Goal: Task Accomplishment & Management: Complete application form

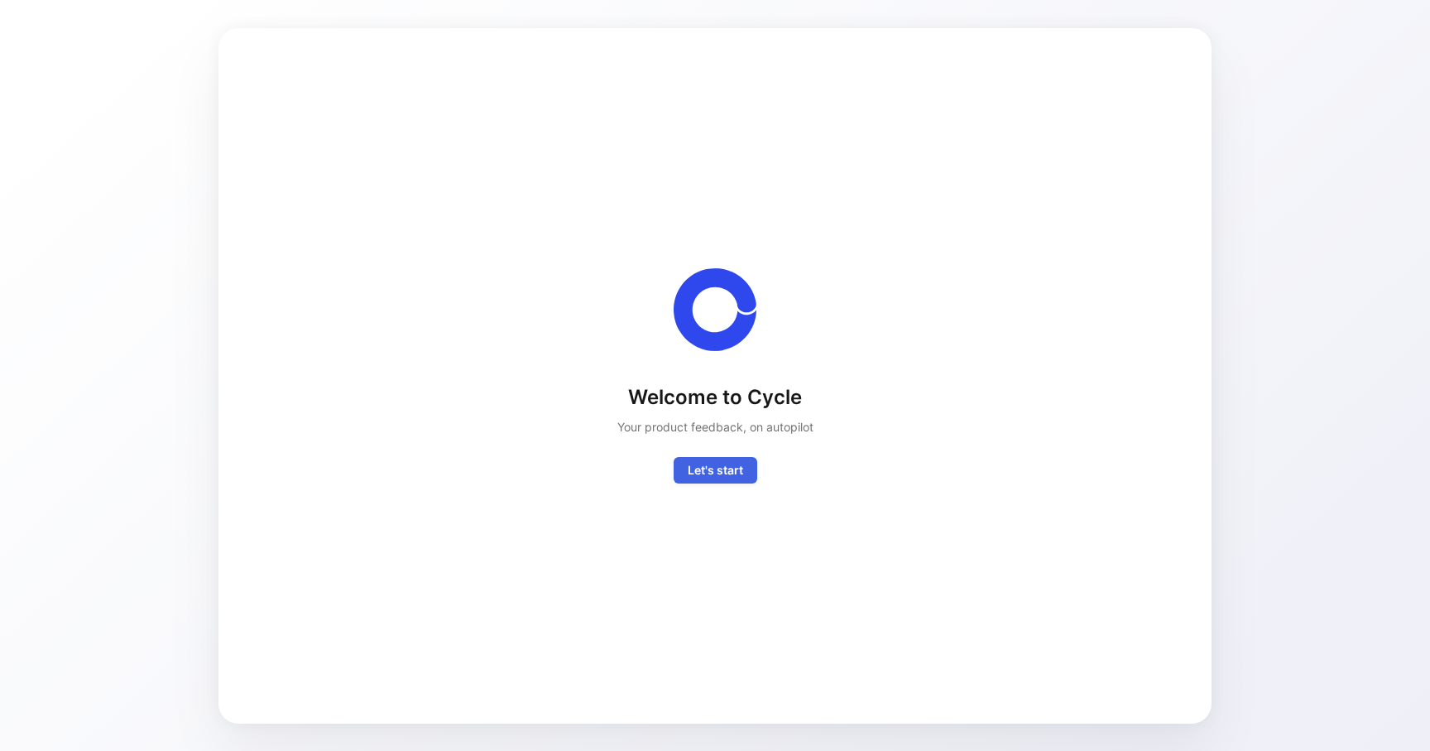
click at [688, 468] on span "Let's start" at bounding box center [715, 470] width 55 height 20
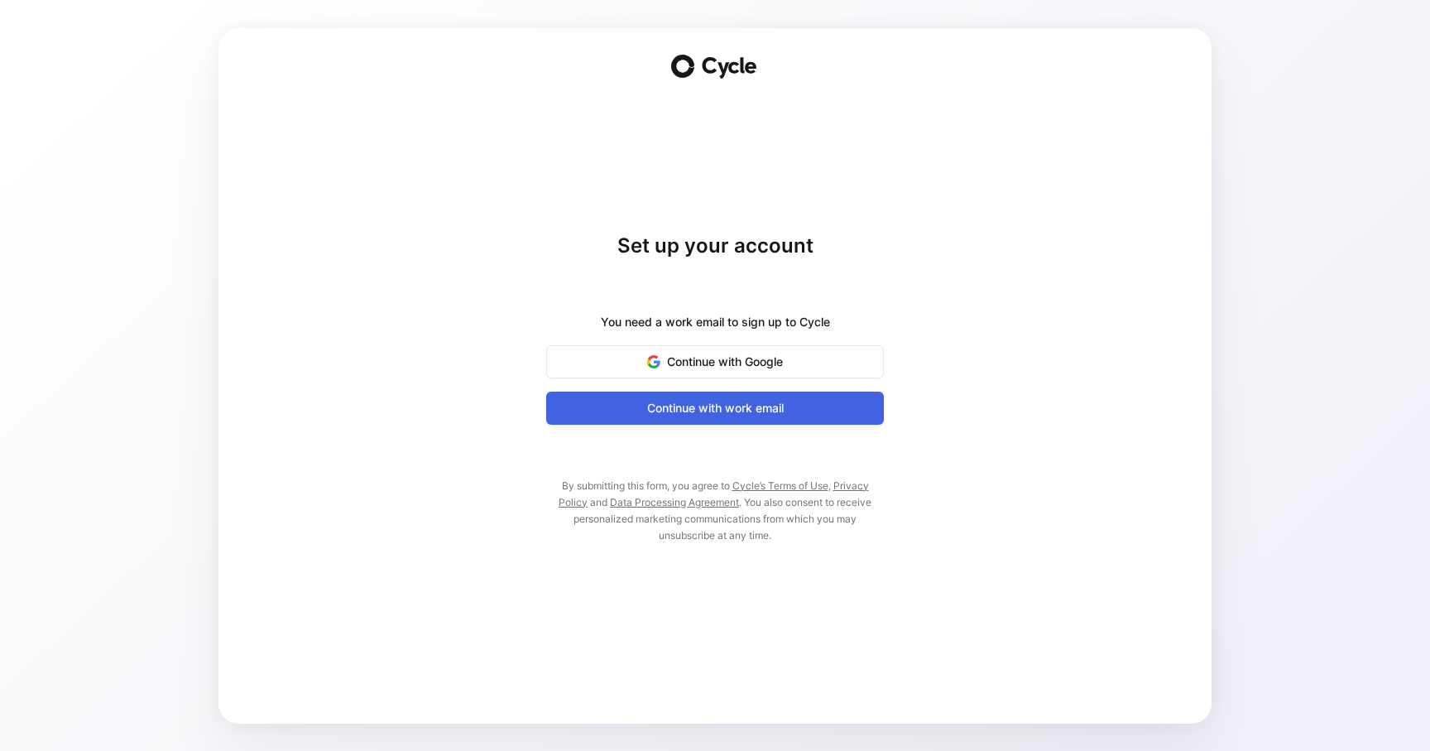
click at [684, 406] on span "Continue with work email" at bounding box center [715, 408] width 296 height 20
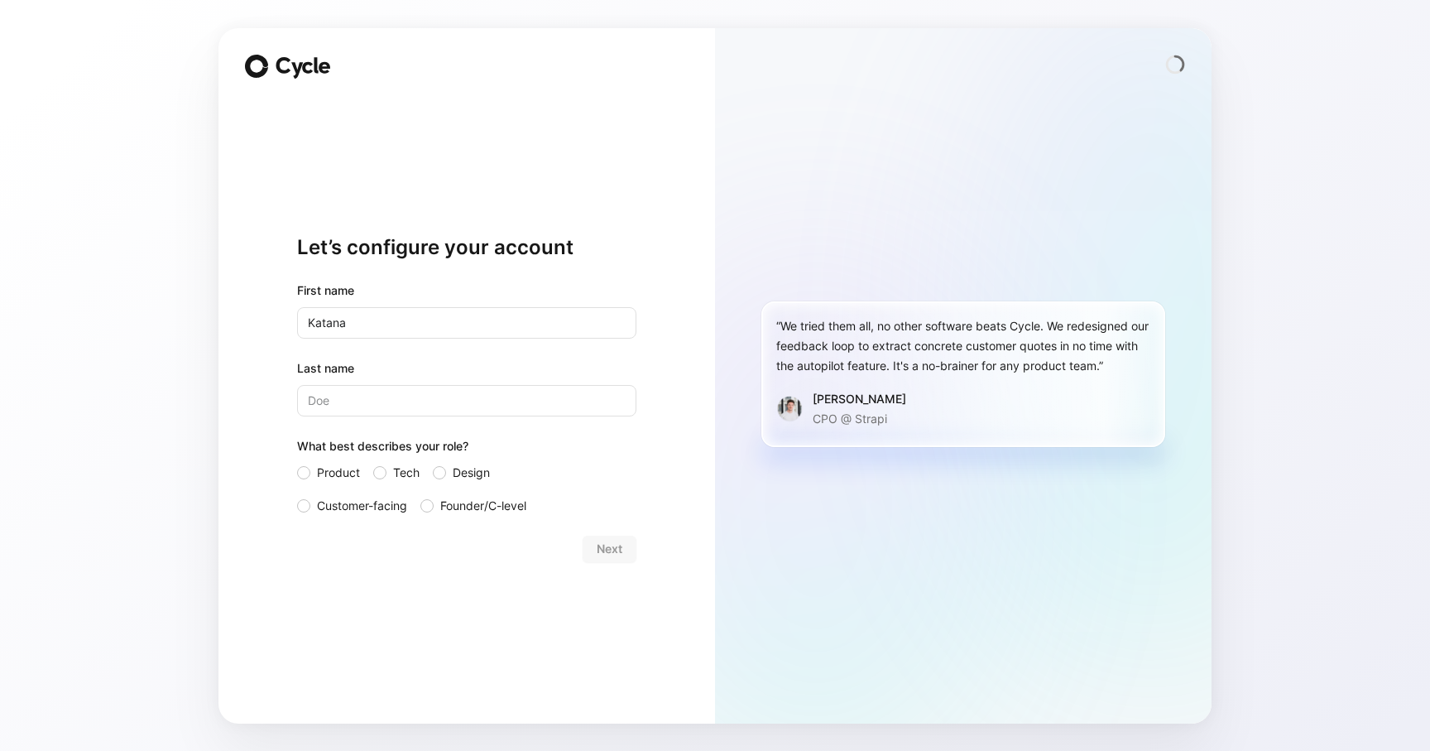
type input "Katana"
type input "[PERSON_NAME]"
click at [305, 502] on div at bounding box center [303, 505] width 13 height 13
click at [297, 496] on input "Customer-facing" at bounding box center [297, 496] width 0 height 0
click at [615, 547] on span "Next" at bounding box center [610, 549] width 26 height 20
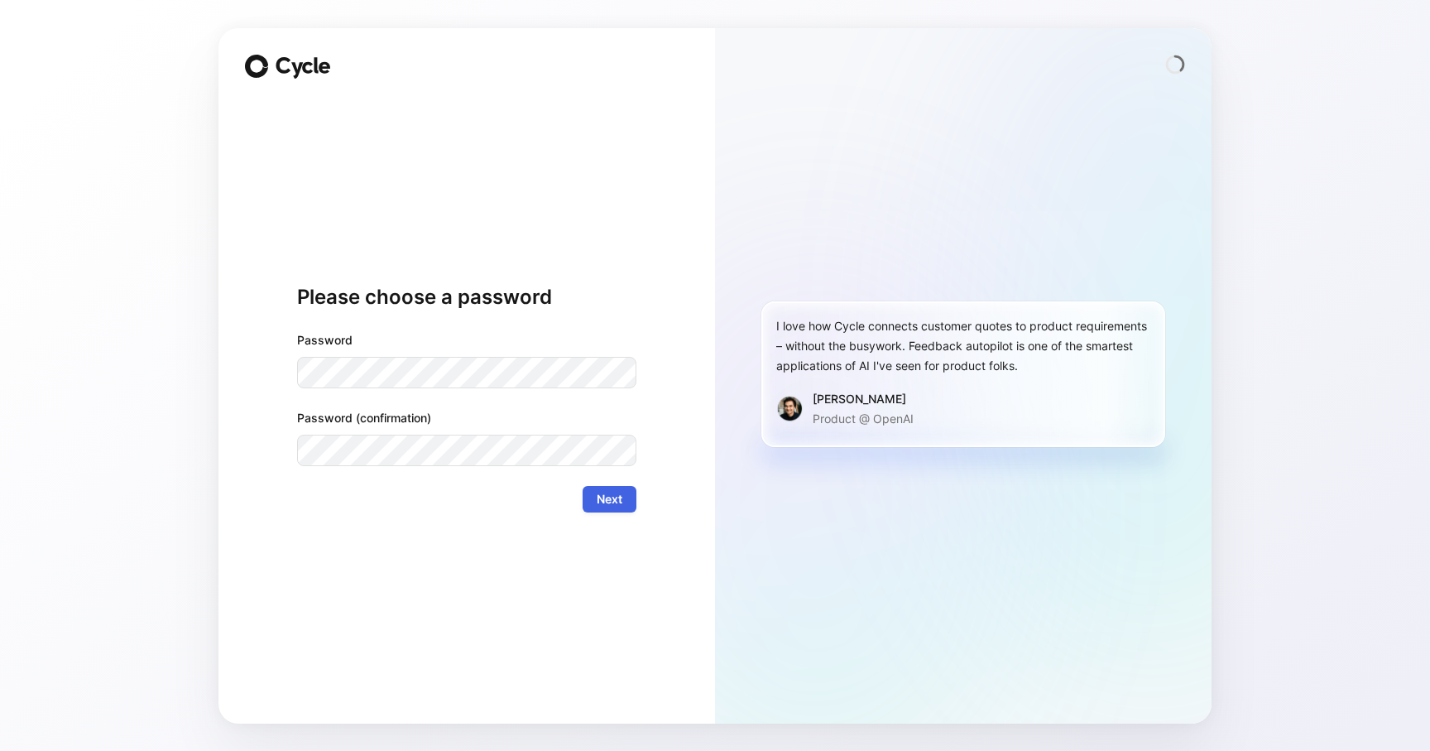
click at [607, 497] on span "Next" at bounding box center [610, 499] width 26 height 20
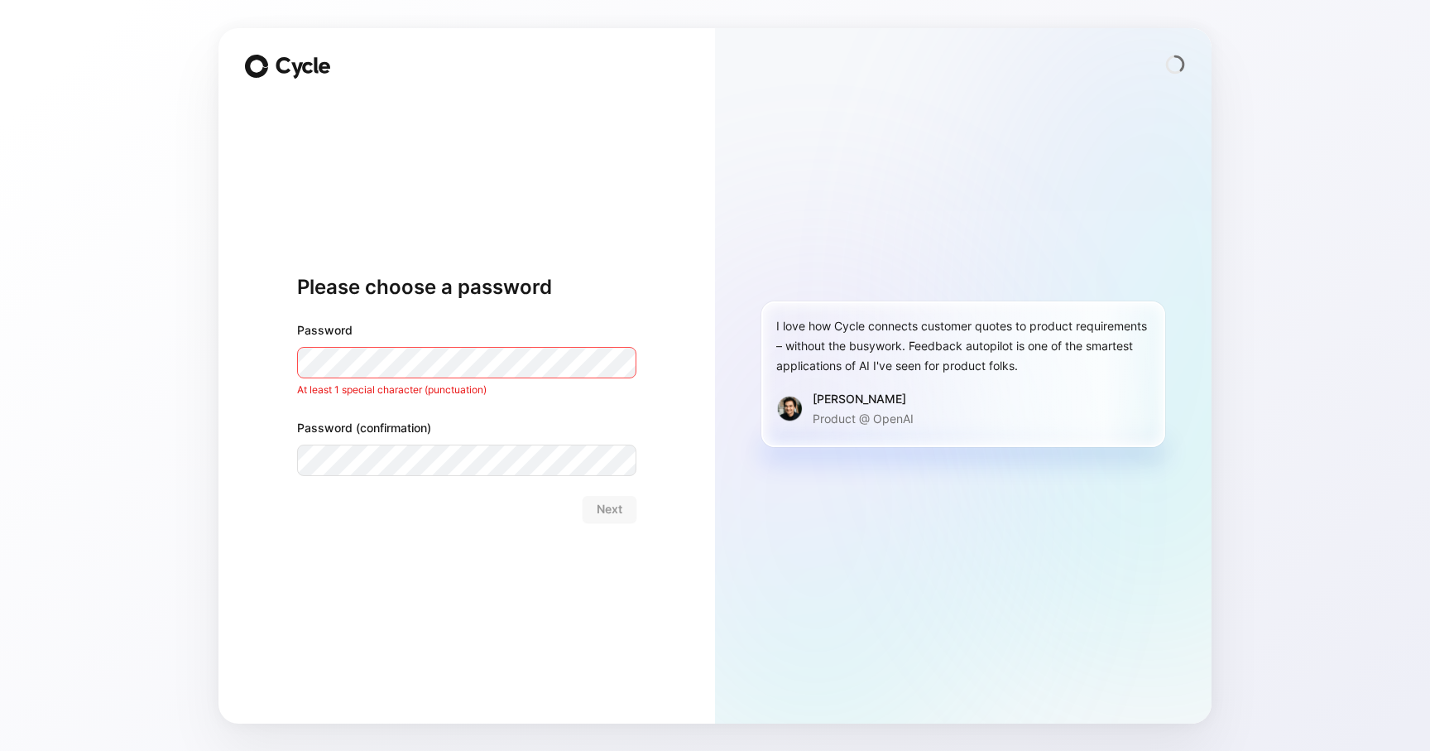
click at [471, 538] on div "Please choose a password Password At least 1 special character (punctuation) Pa…" at bounding box center [466, 398] width 339 height 598
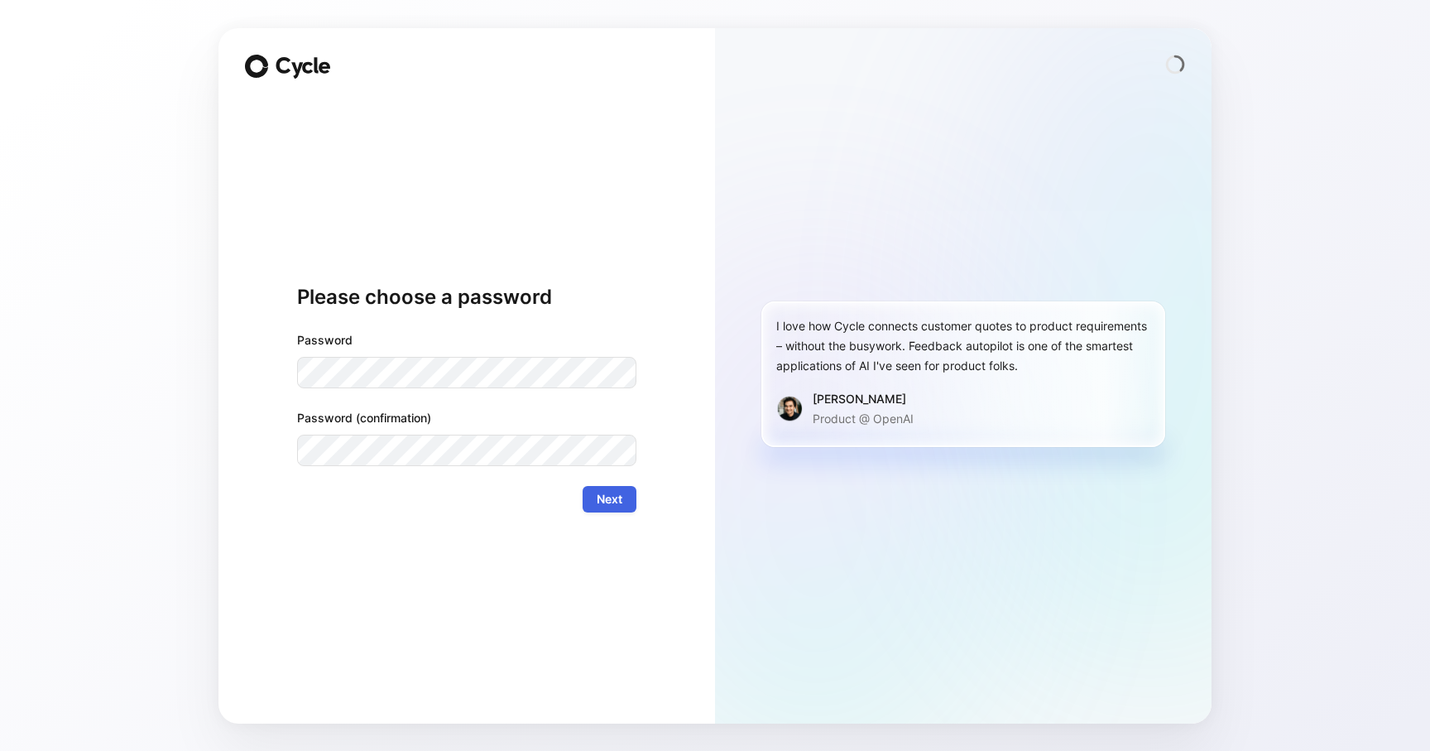
click at [609, 487] on button "Next" at bounding box center [610, 499] width 54 height 26
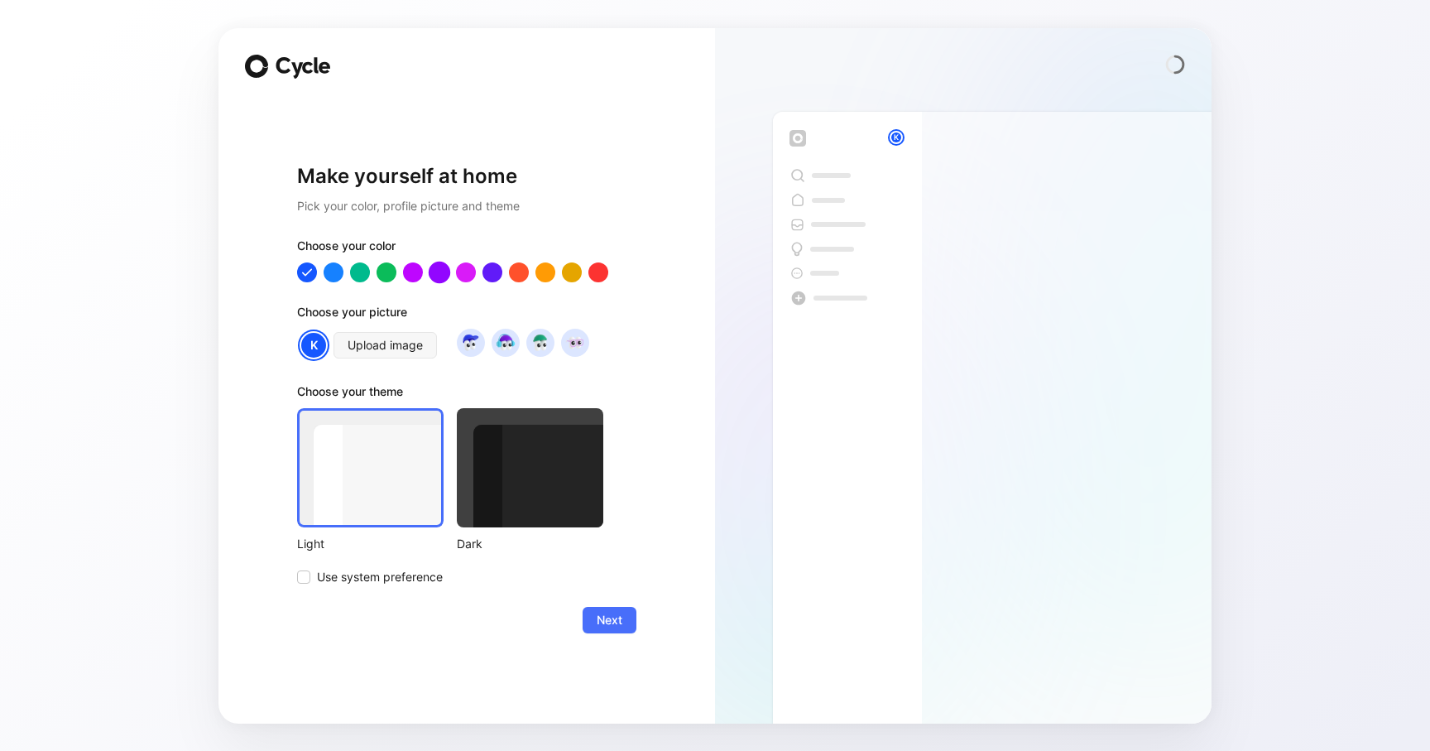
click at [434, 276] on div at bounding box center [440, 272] width 22 height 22
click at [510, 343] on img at bounding box center [505, 342] width 22 height 22
click at [614, 615] on span "Next" at bounding box center [610, 620] width 26 height 20
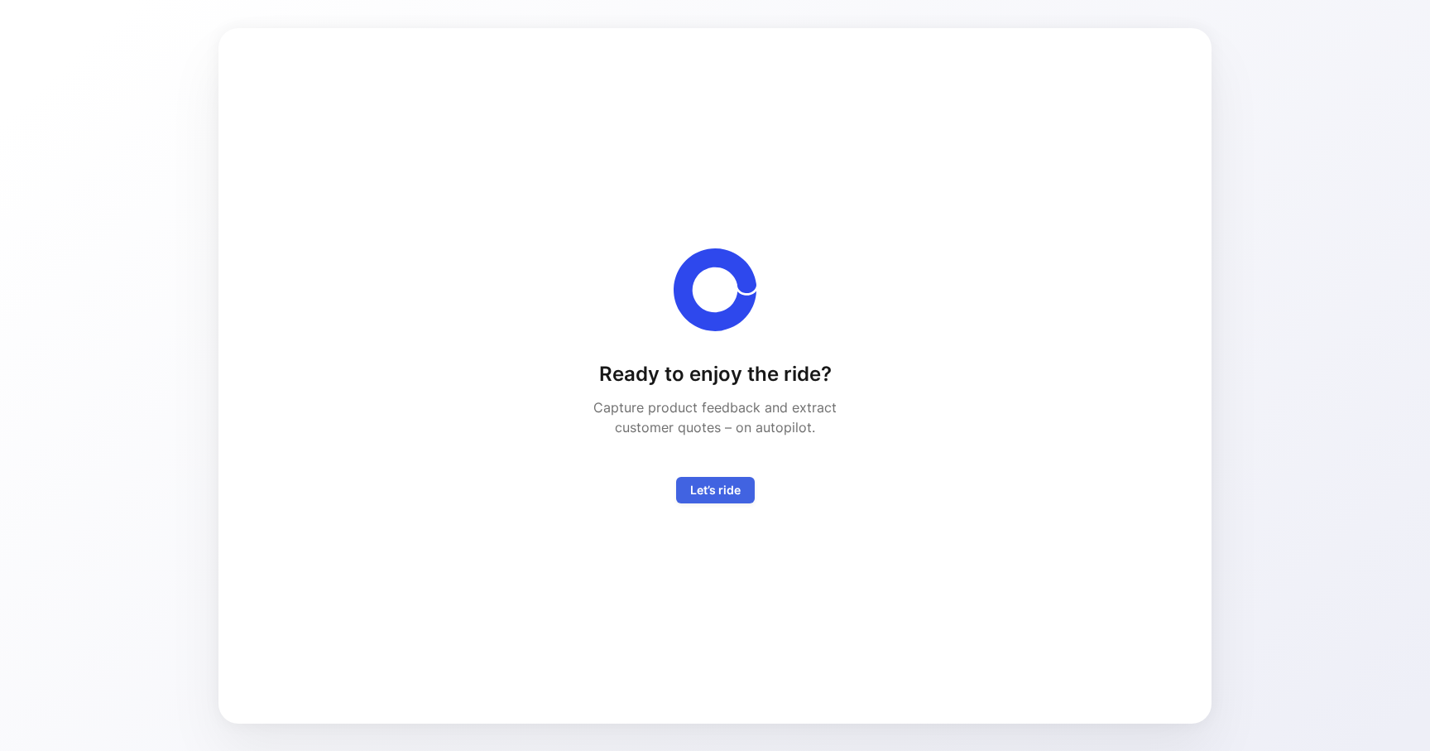
click at [718, 486] on span "Let’s ride" at bounding box center [715, 490] width 50 height 20
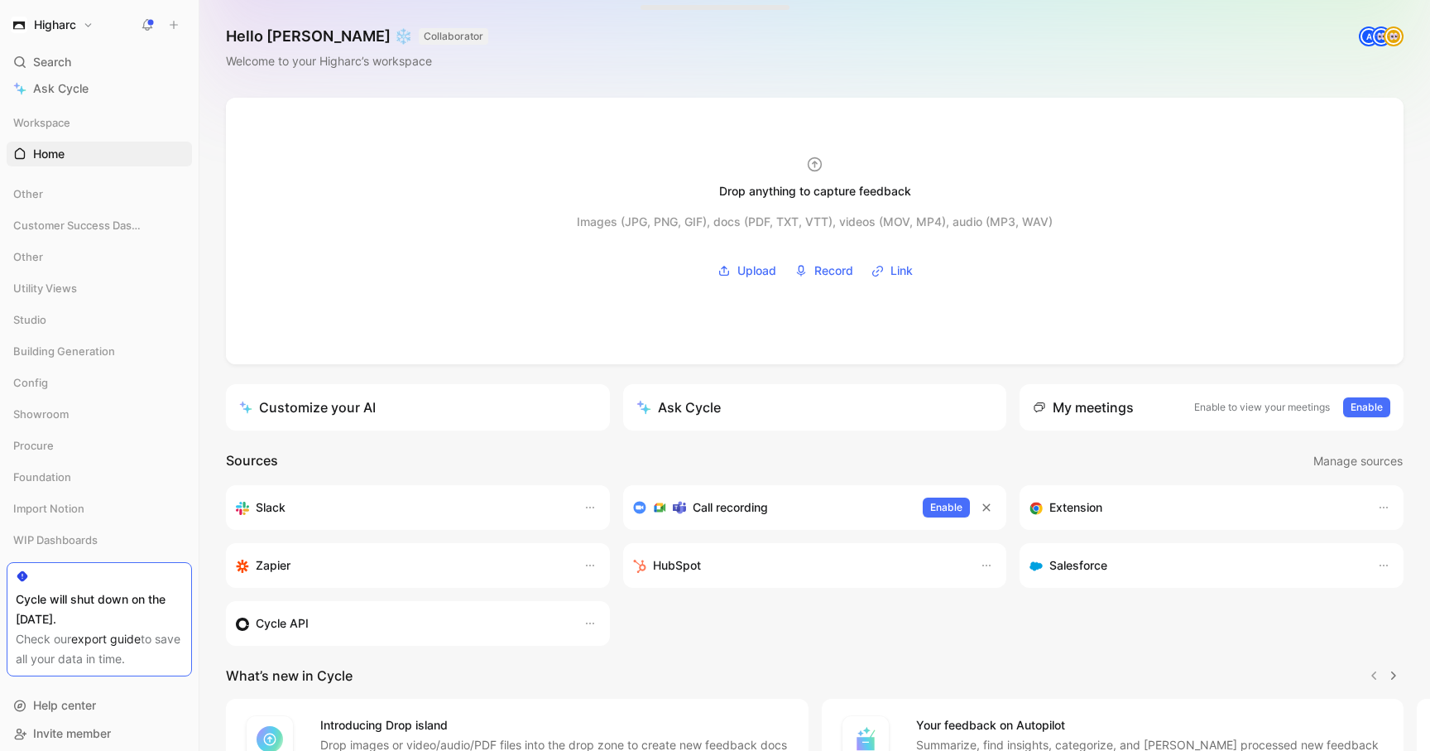
click at [149, 621] on div "Cycle will shut down on the [DATE]." at bounding box center [99, 609] width 167 height 40
